Goal: Find specific page/section: Find specific page/section

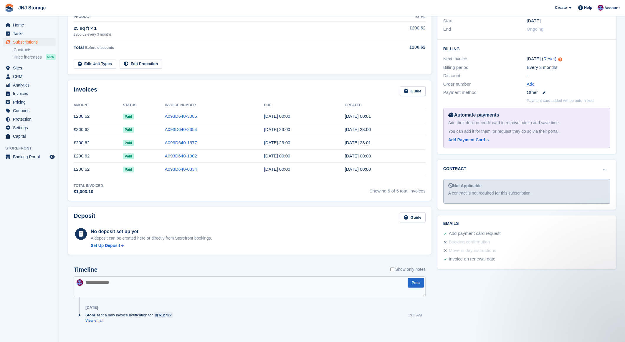
scroll to position [123, 0]
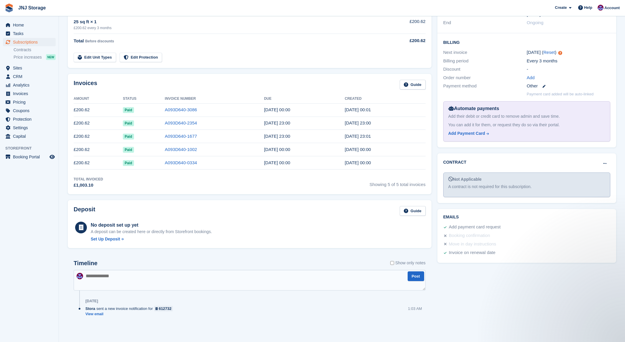
click at [175, 281] on textarea at bounding box center [250, 280] width 352 height 21
type textarea "**********"
click at [419, 278] on button "Post" at bounding box center [416, 277] width 16 height 10
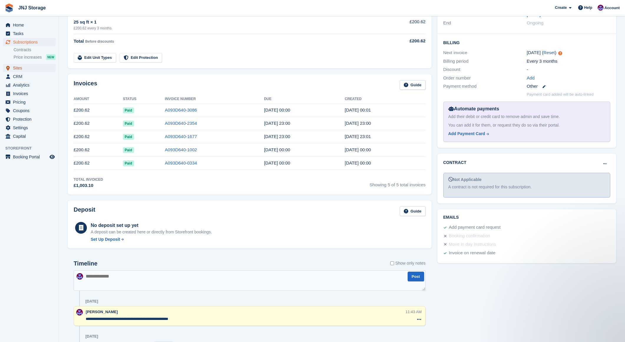
click at [19, 70] on span "Sites" at bounding box center [30, 68] width 35 height 8
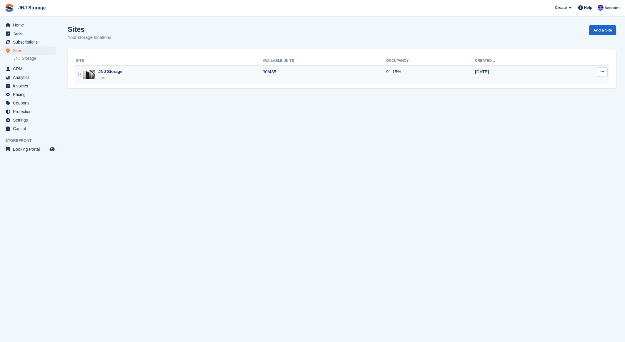
click at [108, 68] on td "JNJ Storage Live" at bounding box center [169, 74] width 188 height 18
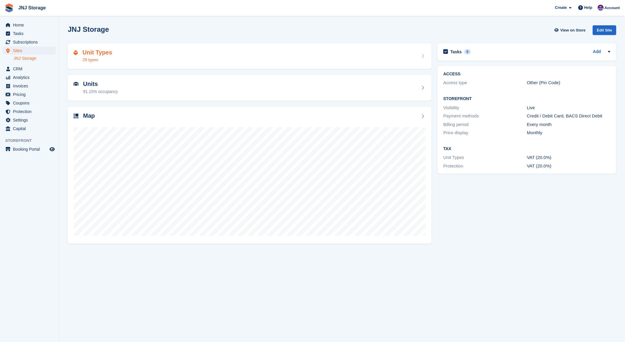
click at [98, 53] on h2 "Unit Types" at bounding box center [97, 52] width 30 height 7
